Goal: Information Seeking & Learning: Learn about a topic

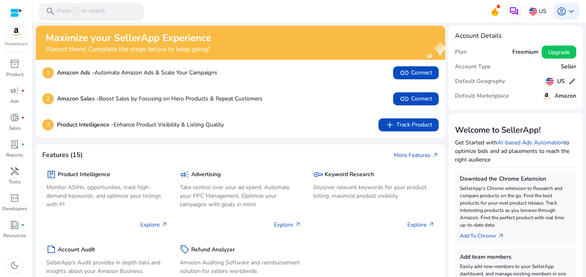
click at [104, 9] on p "Press / to search" at bounding box center [81, 11] width 48 height 9
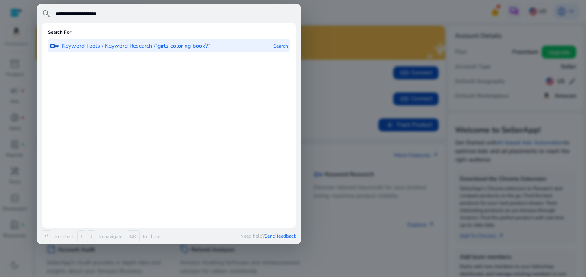
type input "**********"
click at [142, 48] on p "Keyword Tools / Keyword Research / “girls coloring book“" at bounding box center [135, 46] width 146 height 8
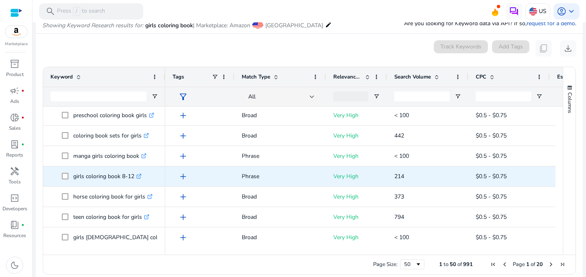
scroll to position [163, 0]
drag, startPoint x: 72, startPoint y: 177, endPoint x: 146, endPoint y: 176, distance: 73.2
click at [146, 176] on span "girls coloring book 8-12 .st0{fill:#2c8af8}" at bounding box center [110, 177] width 96 height 17
copy span "girls coloring book 8-12"
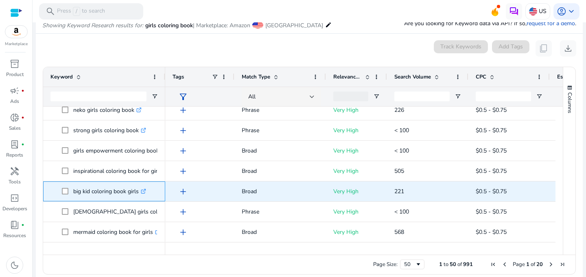
click at [143, 192] on icon ".st0{fill:#2c8af8}" at bounding box center [143, 191] width 5 height 5
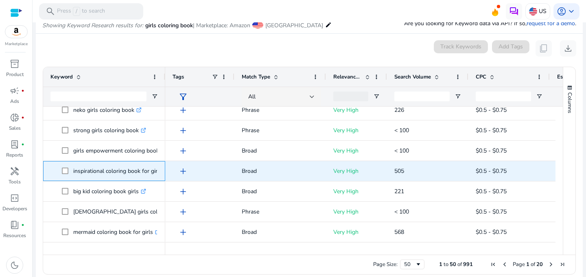
click at [102, 171] on p "inspirational coloring book for girls .st0{fill:#2c8af8}" at bounding box center [121, 171] width 96 height 17
click at [148, 170] on p "inspirational coloring book for girls .st0{fill:#2c8af8}" at bounding box center [121, 171] width 96 height 17
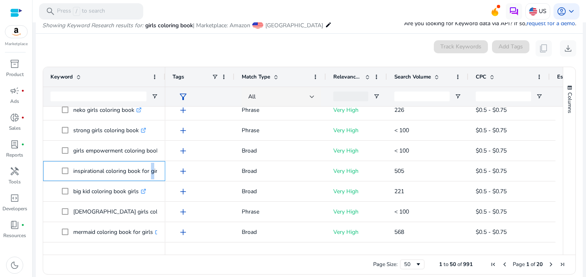
copy p "inspirational coloring book for girls"
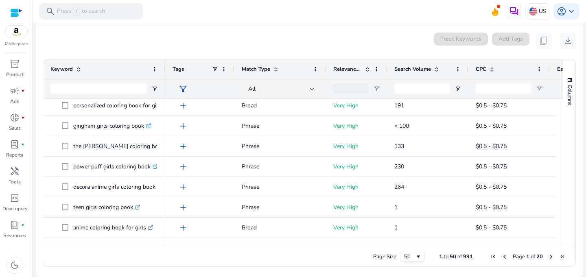
scroll to position [876, 0]
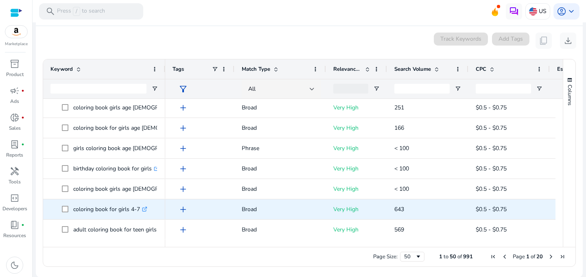
click at [102, 206] on p "coloring book for girls 4-7 .st0{fill:#2c8af8}" at bounding box center [110, 209] width 74 height 17
copy p "coloring book for girls 4-7"
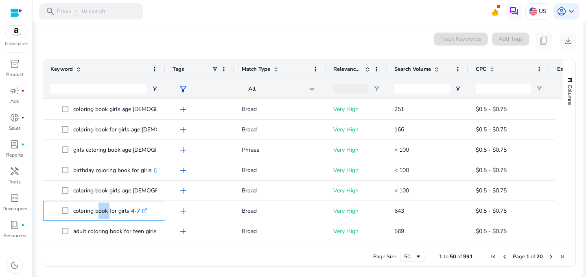
scroll to position [0, 0]
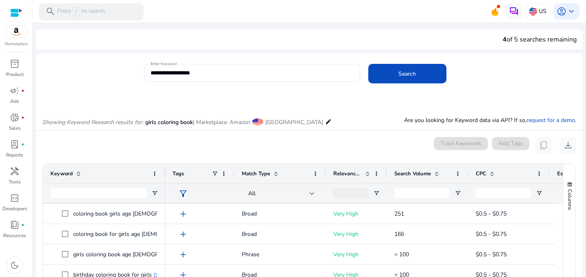
click at [111, 9] on div "search Press / to search" at bounding box center [91, 11] width 104 height 16
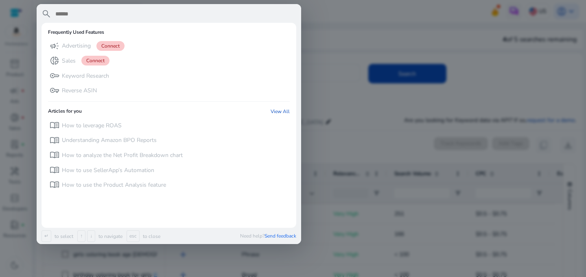
click at [341, 91] on div at bounding box center [293, 138] width 586 height 277
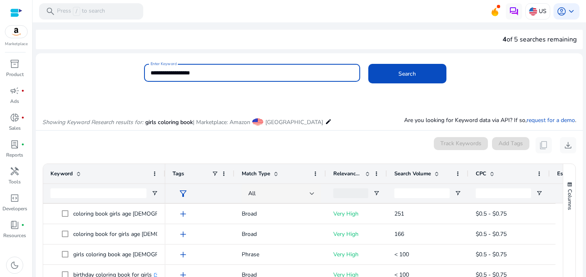
drag, startPoint x: 162, startPoint y: 72, endPoint x: 125, endPoint y: 68, distance: 37.2
click at [125, 68] on div "**********" at bounding box center [306, 77] width 540 height 26
type input "**********"
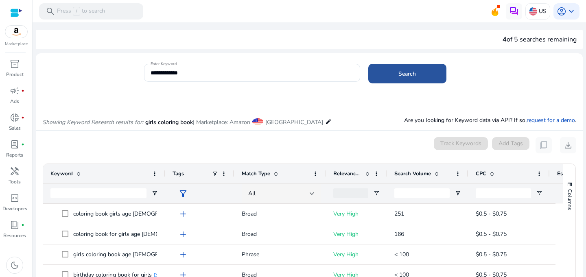
click at [413, 77] on span "Search" at bounding box center [406, 74] width 17 height 9
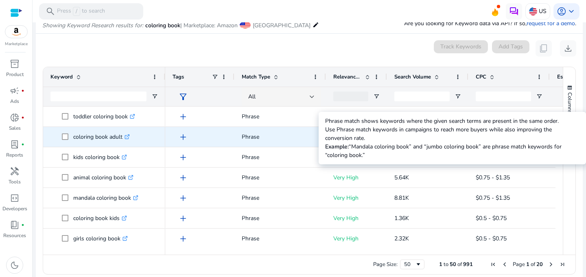
scroll to position [41, 0]
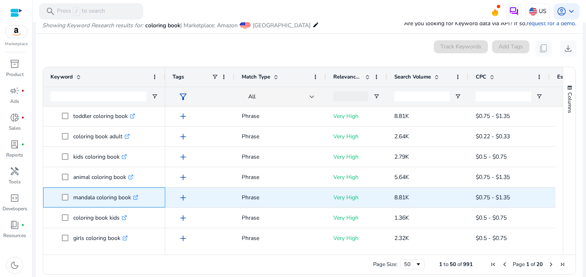
drag, startPoint x: 130, startPoint y: 197, endPoint x: 71, endPoint y: 196, distance: 59.0
click at [71, 196] on span "mandala coloring book .st0{fill:#2c8af8}" at bounding box center [110, 197] width 96 height 17
copy span "mandala coloring book"
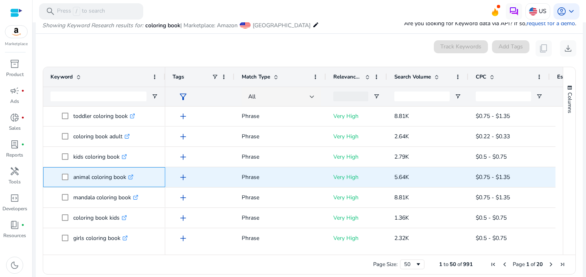
drag, startPoint x: 127, startPoint y: 176, endPoint x: 68, endPoint y: 175, distance: 58.2
click at [68, 175] on span "animal coloring book .st0{fill:#2c8af8}" at bounding box center [110, 177] width 96 height 17
copy span "animal coloring book"
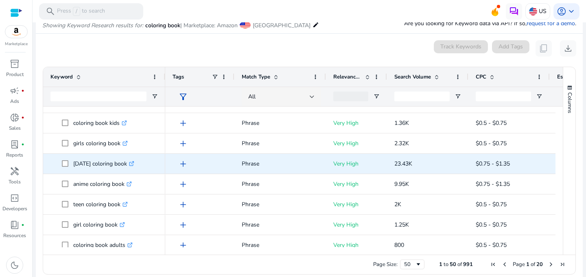
scroll to position [135, 0]
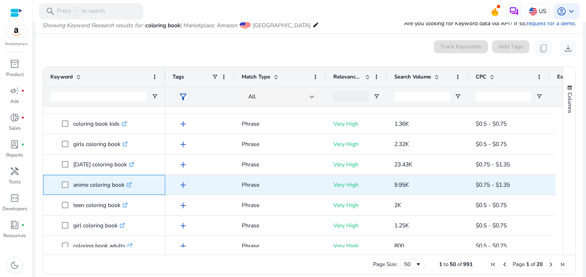
drag, startPoint x: 125, startPoint y: 182, endPoint x: 70, endPoint y: 178, distance: 55.5
click at [70, 178] on span "anime coloring book .st0{fill:#2c8af8}" at bounding box center [110, 185] width 96 height 17
copy span "anime coloring book"
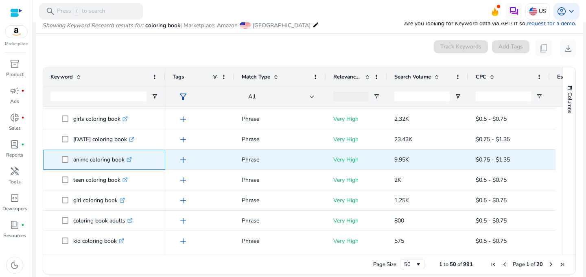
scroll to position [179, 0]
click at [62, 157] on span "teen coloring book .st0{fill:#2c8af8}" at bounding box center [110, 159] width 96 height 17
copy span "teen coloring book"
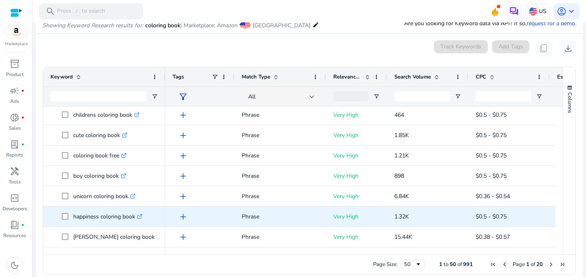
scroll to position [332, 0]
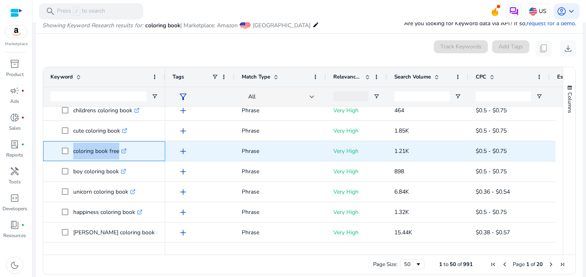
drag, startPoint x: 116, startPoint y: 151, endPoint x: 72, endPoint y: 151, distance: 43.5
click at [72, 151] on span "coloring book free .st0{fill:#2c8af8}" at bounding box center [110, 151] width 96 height 17
click at [93, 150] on p "coloring book free .st0{fill:#2c8af8}" at bounding box center [99, 151] width 53 height 17
drag, startPoint x: 118, startPoint y: 149, endPoint x: 68, endPoint y: 149, distance: 50.0
click at [68, 149] on span "coloring book free .st0{fill:#2c8af8}" at bounding box center [110, 151] width 96 height 17
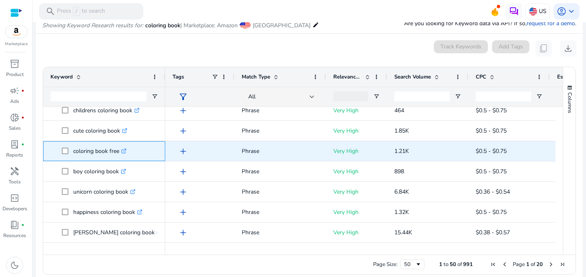
copy span "coloring book free"
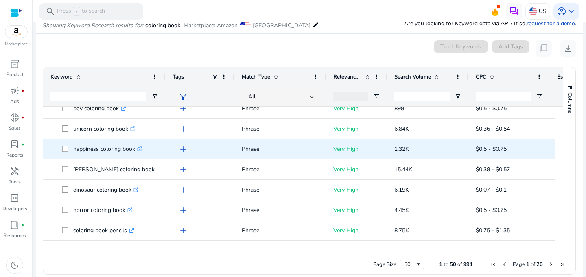
scroll to position [395, 0]
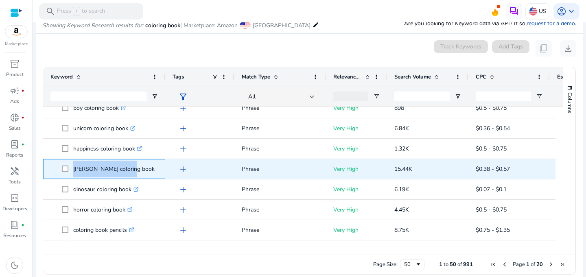
drag, startPoint x: 125, startPoint y: 167, endPoint x: 59, endPoint y: 167, distance: 66.7
click at [59, 167] on span "[PERSON_NAME] coloring book .st0{fill:#2c8af8}" at bounding box center [103, 169] width 107 height 17
copy span "[PERSON_NAME] coloring book"
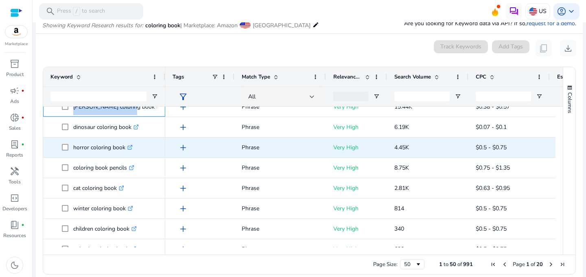
scroll to position [457, 0]
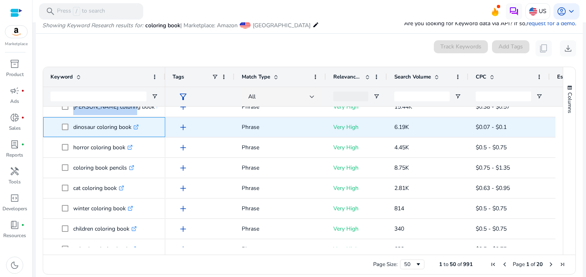
click at [65, 129] on span "dinosaur coloring book .st0{fill:#2c8af8}" at bounding box center [110, 127] width 96 height 17
copy span "dinosaur coloring book"
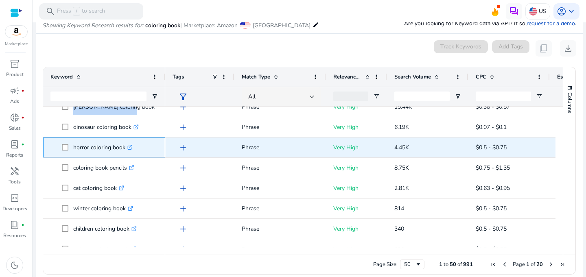
drag, startPoint x: 124, startPoint y: 147, endPoint x: 71, endPoint y: 147, distance: 52.9
click at [71, 147] on span "horror coloring book .st0{fill:#2c8af8}" at bounding box center [110, 147] width 96 height 17
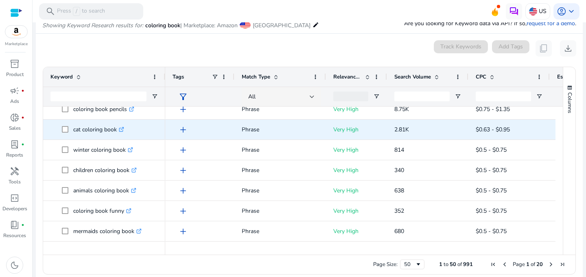
scroll to position [562, 0]
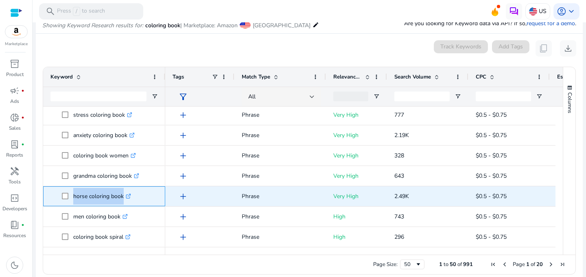
click at [65, 196] on span "horse coloring book .st0{fill:#2c8af8}" at bounding box center [110, 196] width 96 height 17
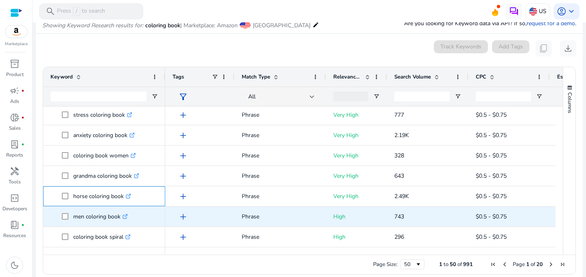
click at [144, 199] on span "horse coloring book .st0{fill:#2c8af8}" at bounding box center [110, 196] width 96 height 17
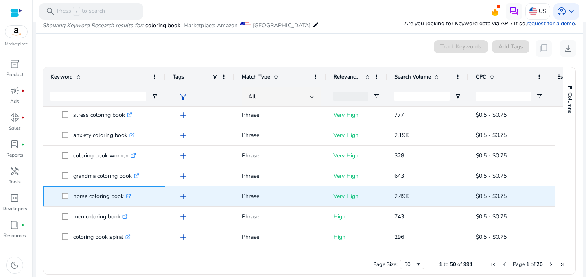
drag, startPoint x: 124, startPoint y: 196, endPoint x: 54, endPoint y: 193, distance: 69.6
click at [54, 194] on span "horse coloring book .st0{fill:#2c8af8}" at bounding box center [103, 196] width 107 height 17
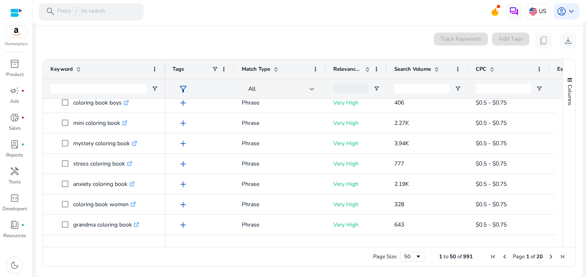
click at [86, 12] on p "Press / to search" at bounding box center [81, 11] width 48 height 9
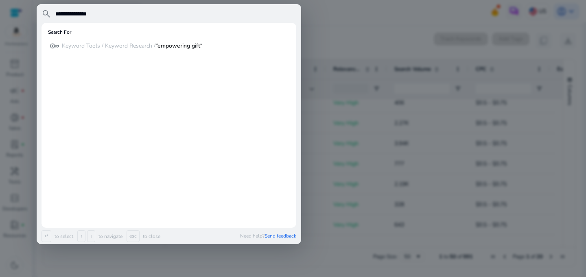
type input "**********"
click at [145, 39] on div "Search For" at bounding box center [169, 34] width 242 height 10
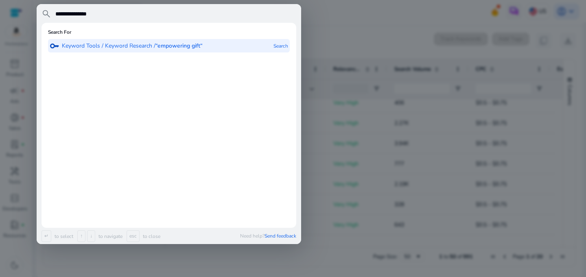
click at [144, 45] on p "Keyword Tools / Keyword Research / “empowering gift“" at bounding box center [132, 46] width 141 height 8
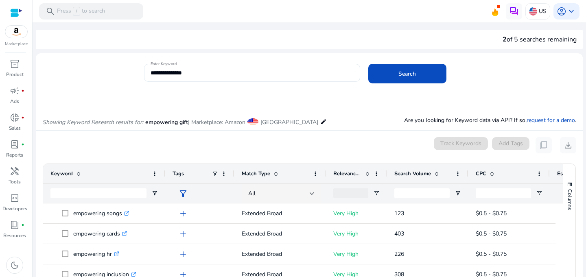
click at [221, 74] on input "**********" at bounding box center [252, 72] width 203 height 9
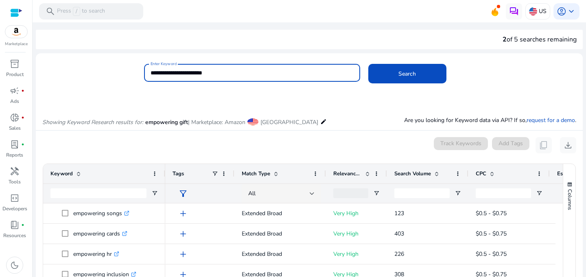
type input "**********"
click at [368, 64] on button "Search" at bounding box center [407, 74] width 78 height 20
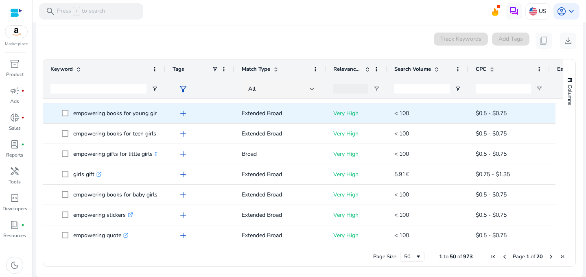
scroll to position [449, 0]
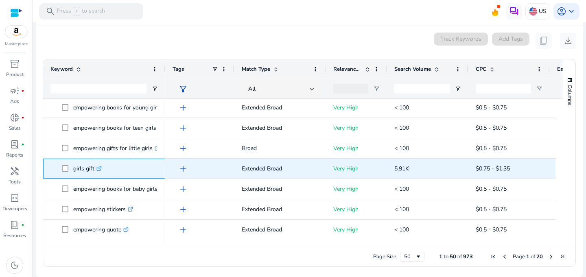
click at [64, 166] on span "girls gift .st0{fill:#2c8af8}" at bounding box center [110, 168] width 96 height 17
click at [114, 177] on span "girls gift .st0{fill:#2c8af8}" at bounding box center [110, 168] width 96 height 17
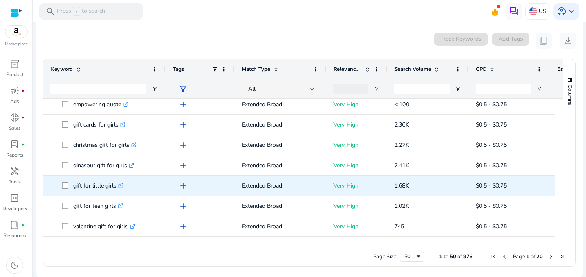
scroll to position [577, 0]
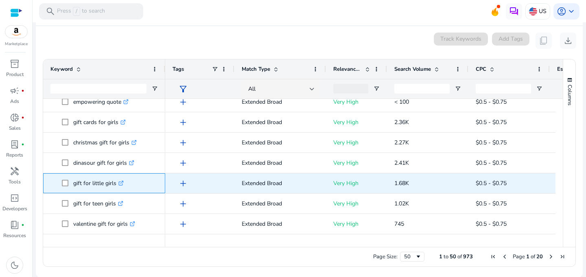
drag, startPoint x: 71, startPoint y: 183, endPoint x: 122, endPoint y: 185, distance: 50.9
click at [122, 185] on span "gift for little girls .st0{fill:#2c8af8}" at bounding box center [110, 183] width 96 height 17
copy span "gift for little girls"
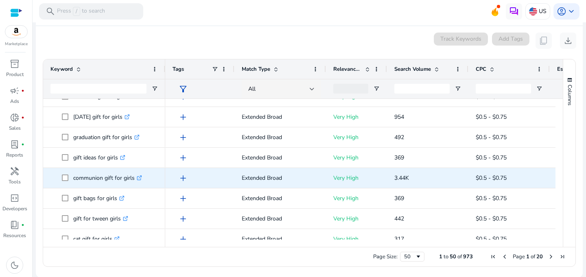
scroll to position [756, 0]
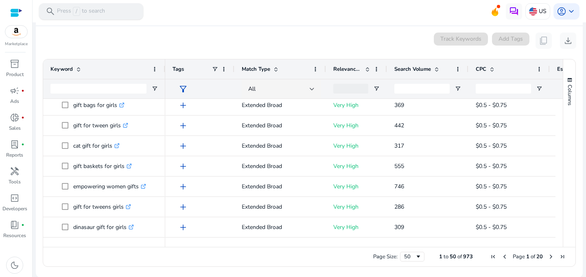
click at [109, 15] on div "search Press / to search" at bounding box center [91, 11] width 104 height 16
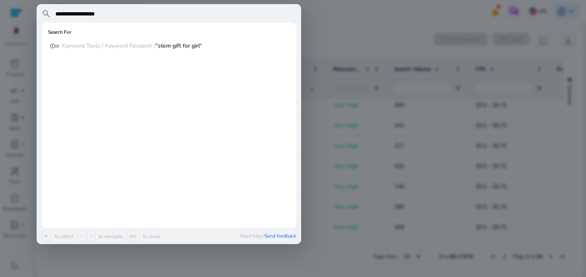
type input "**********"
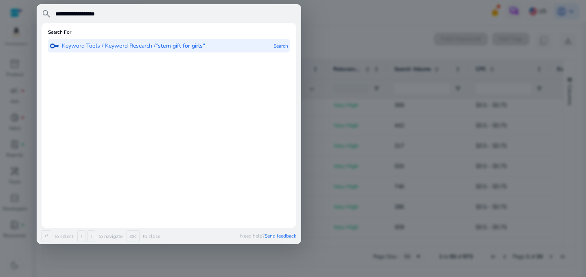
click at [185, 50] on p "Keyword Tools / Keyword Research / “stem gift for girls“" at bounding box center [133, 46] width 143 height 8
type input "**********"
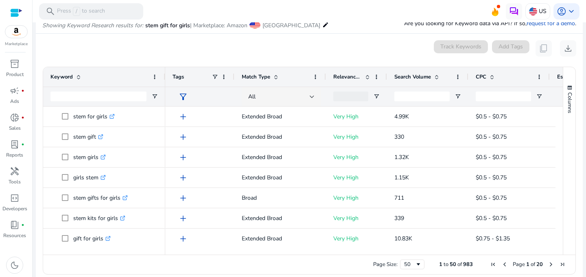
scroll to position [105, 0]
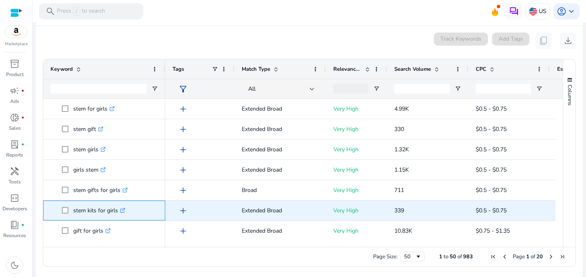
drag, startPoint x: 118, startPoint y: 212, endPoint x: 72, endPoint y: 211, distance: 46.4
click at [72, 211] on span "stem kits for girls .st0{fill:#2c8af8}" at bounding box center [110, 210] width 96 height 17
copy span "stem kits for girls"
